Goal: Task Accomplishment & Management: Use online tool/utility

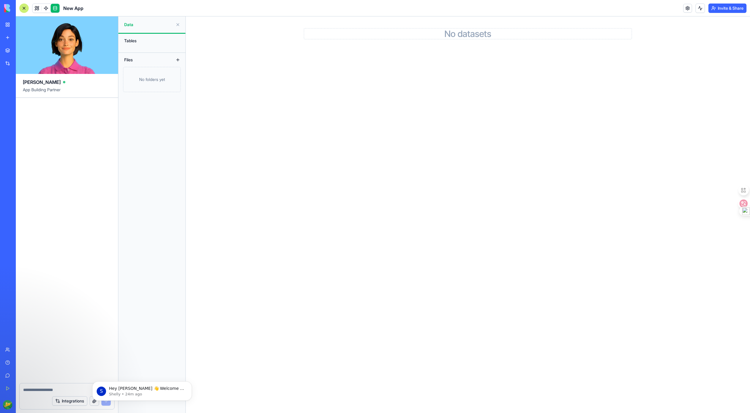
click at [64, 163] on div at bounding box center [67, 240] width 102 height 285
click at [26, 393] on div "Integrations" at bounding box center [67, 401] width 95 height 16
click at [31, 392] on textarea at bounding box center [67, 390] width 88 height 6
click at [179, 25] on button at bounding box center [177, 24] width 9 height 9
click at [39, 10] on link at bounding box center [37, 8] width 9 height 9
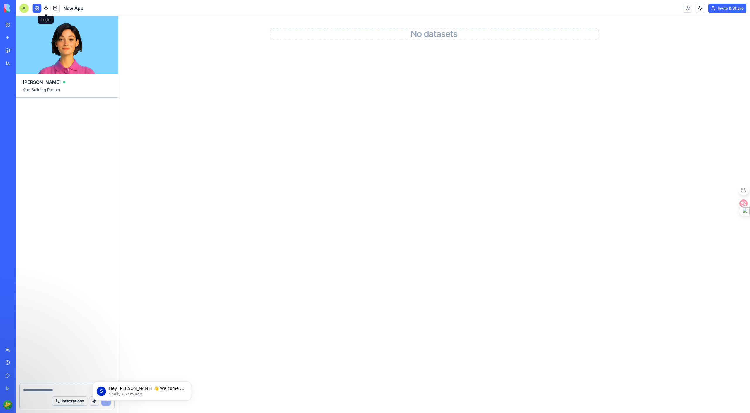
click at [47, 9] on link at bounding box center [46, 8] width 9 height 9
click at [54, 9] on link at bounding box center [55, 8] width 9 height 9
click at [23, 6] on div at bounding box center [23, 8] width 9 height 9
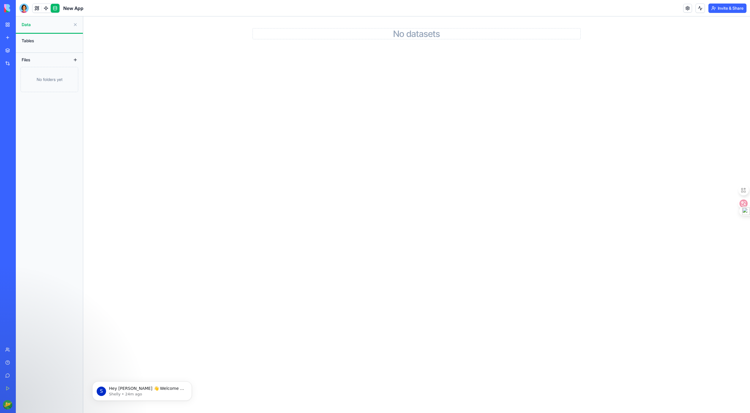
click at [76, 25] on button at bounding box center [75, 24] width 9 height 9
click at [26, 9] on div at bounding box center [23, 8] width 9 height 9
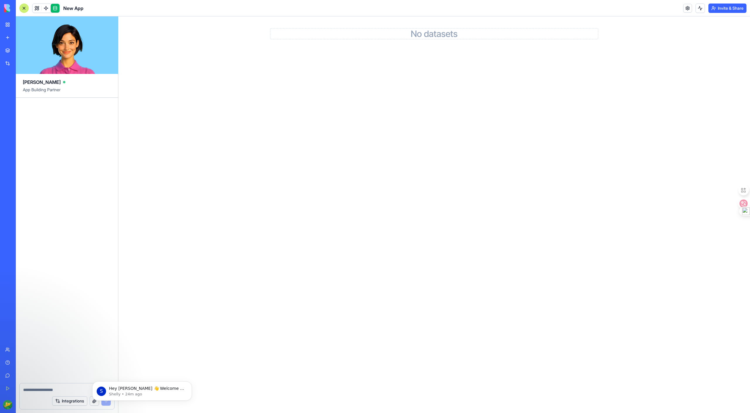
click at [25, 9] on div at bounding box center [23, 8] width 9 height 9
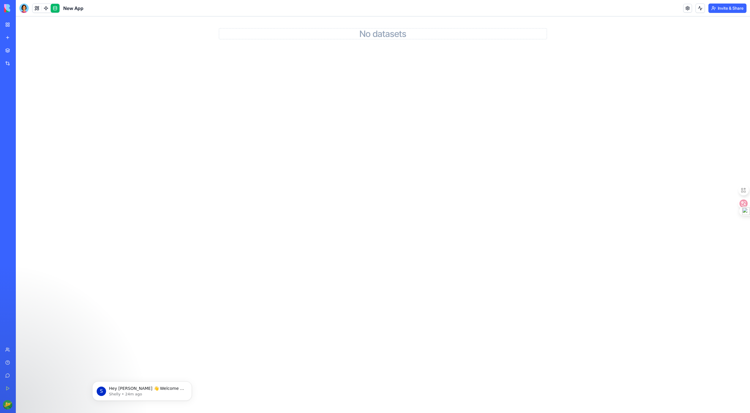
click at [25, 9] on div at bounding box center [23, 8] width 9 height 9
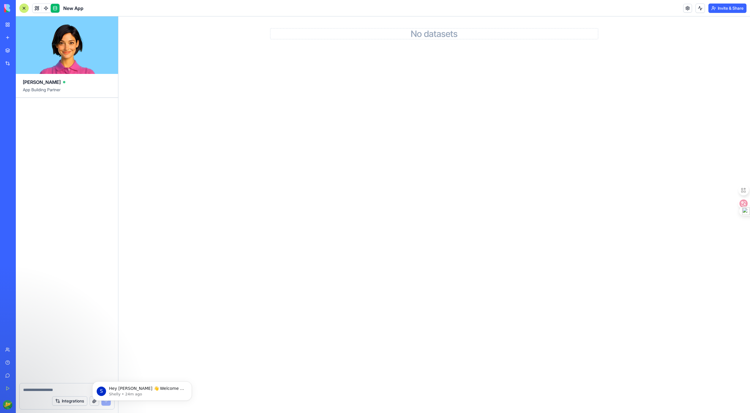
click at [25, 9] on div at bounding box center [23, 8] width 9 height 9
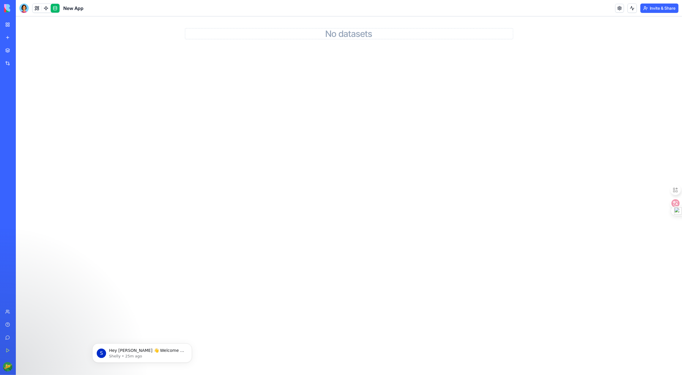
click at [24, 10] on div at bounding box center [23, 8] width 9 height 9
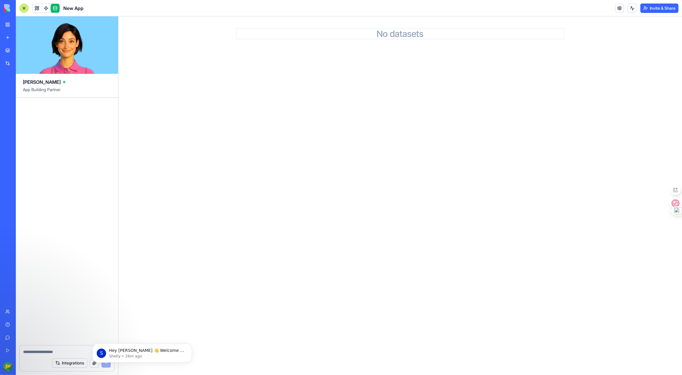
click at [31, 348] on div at bounding box center [67, 350] width 95 height 9
click at [190, 345] on icon "Dismiss notification" at bounding box center [190, 345] width 2 height 2
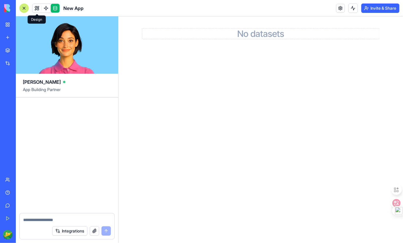
click at [36, 9] on link at bounding box center [37, 8] width 9 height 9
click at [42, 9] on link at bounding box center [46, 8] width 9 height 9
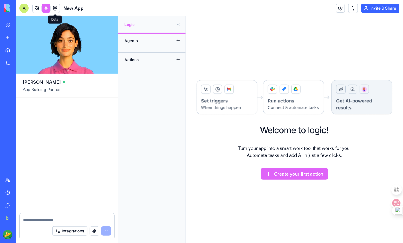
click at [55, 10] on link at bounding box center [55, 8] width 9 height 9
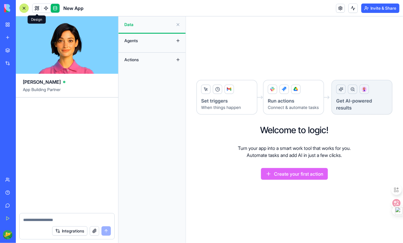
click at [39, 7] on link at bounding box center [37, 8] width 9 height 9
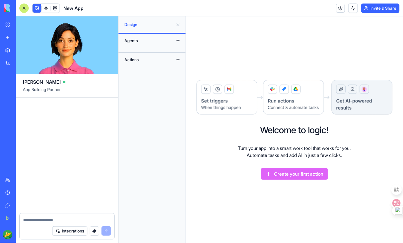
click at [24, 9] on div at bounding box center [23, 8] width 9 height 9
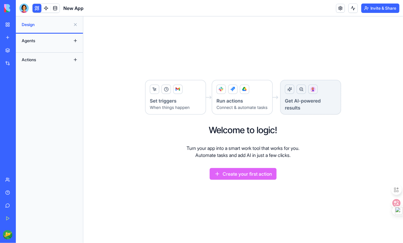
click at [24, 9] on div at bounding box center [23, 8] width 9 height 9
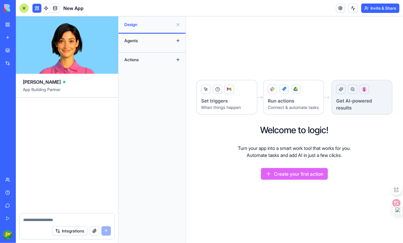
click at [24, 9] on div at bounding box center [23, 8] width 9 height 9
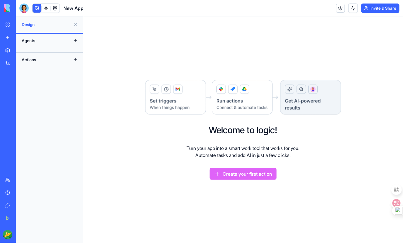
click at [24, 9] on div at bounding box center [23, 8] width 9 height 9
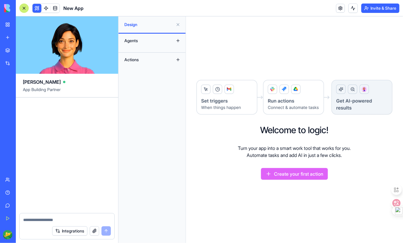
click at [25, 9] on div at bounding box center [23, 8] width 9 height 9
